Goal: Task Accomplishment & Management: Manage account settings

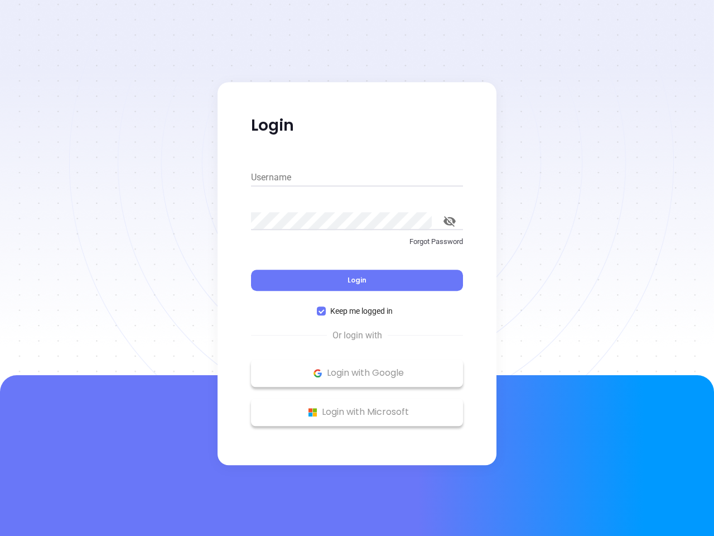
click at [357, 268] on div "Login" at bounding box center [357, 273] width 212 height 35
click at [357, 178] on input "Username" at bounding box center [357, 178] width 212 height 18
click at [450, 221] on icon "toggle password visibility" at bounding box center [450, 221] width 12 height 11
click at [357, 280] on span "Login" at bounding box center [357, 279] width 19 height 9
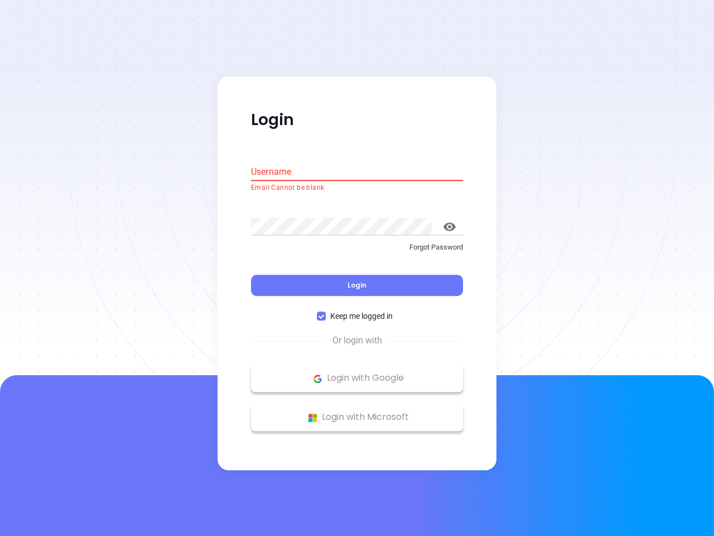
click at [357, 311] on span "Keep me logged in" at bounding box center [361, 316] width 71 height 12
click at [326, 312] on input "Keep me logged in" at bounding box center [321, 316] width 9 height 9
checkbox input "false"
click at [357, 373] on p "Login with Google" at bounding box center [357, 378] width 201 height 17
click at [357, 412] on p "Login with Microsoft" at bounding box center [357, 417] width 201 height 17
